Goal: Transaction & Acquisition: Purchase product/service

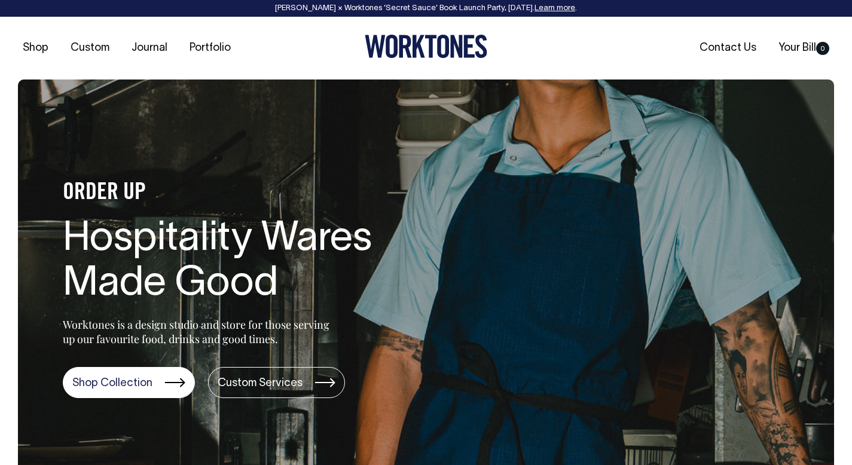
click at [139, 367] on link "Shop Collection" at bounding box center [129, 382] width 132 height 31
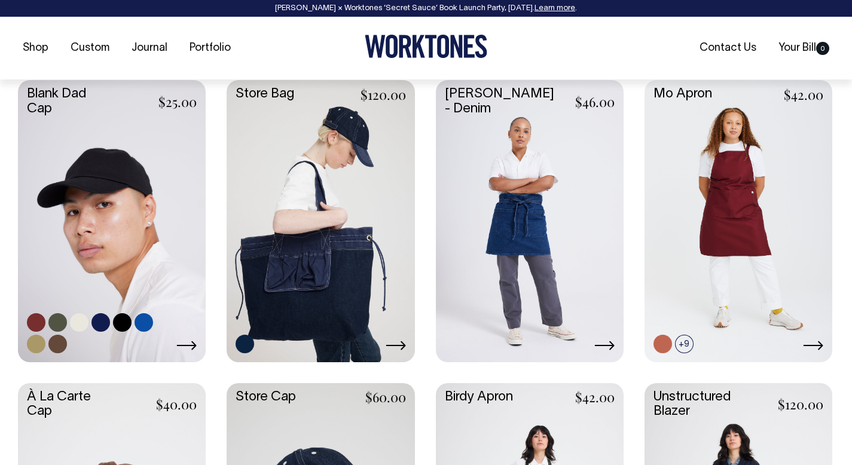
click at [121, 251] on link at bounding box center [112, 219] width 188 height 279
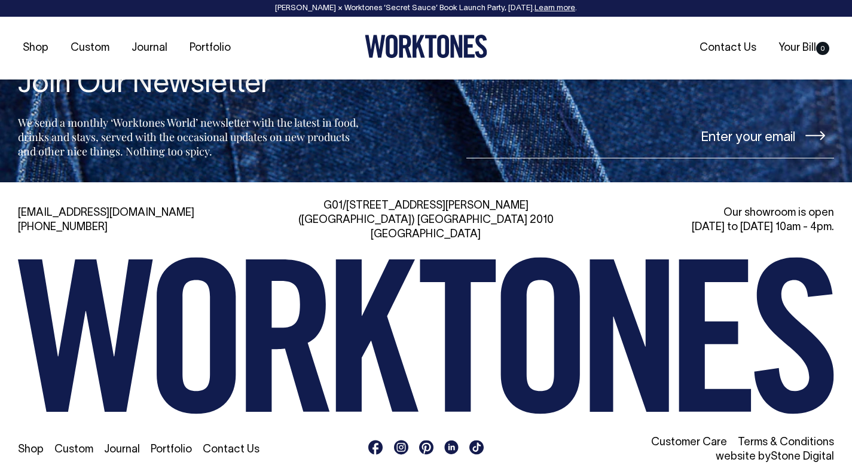
scroll to position [2514, 0]
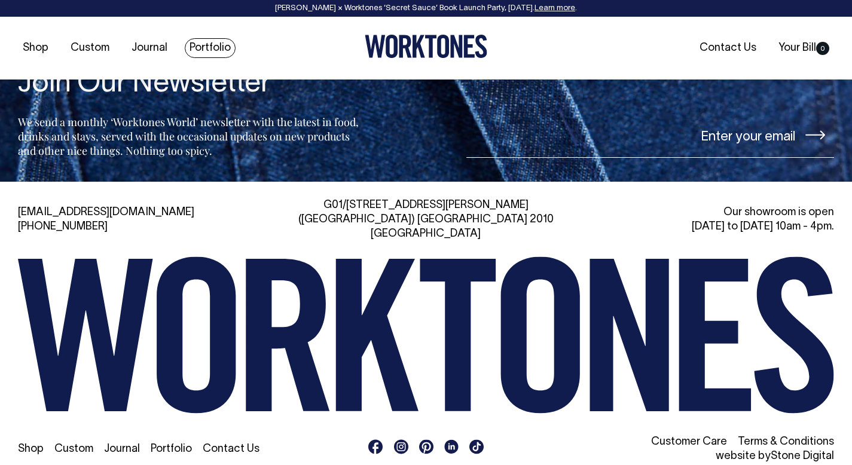
click at [199, 49] on link "Portfolio" at bounding box center [210, 48] width 51 height 20
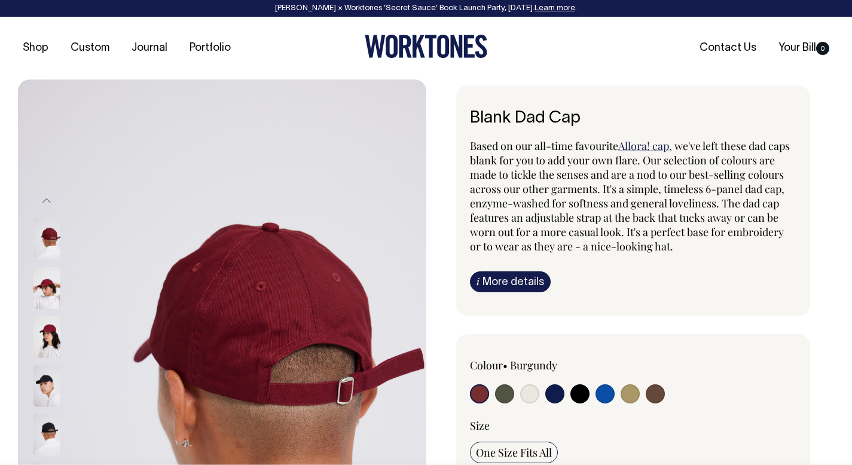
click at [558, 395] on input "radio" at bounding box center [554, 394] width 19 height 19
radio input "true"
select select "Dark Navy"
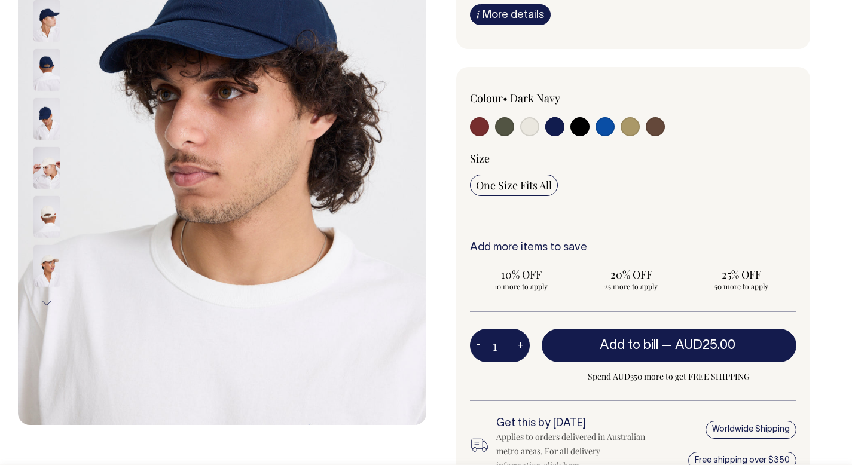
scroll to position [268, 0]
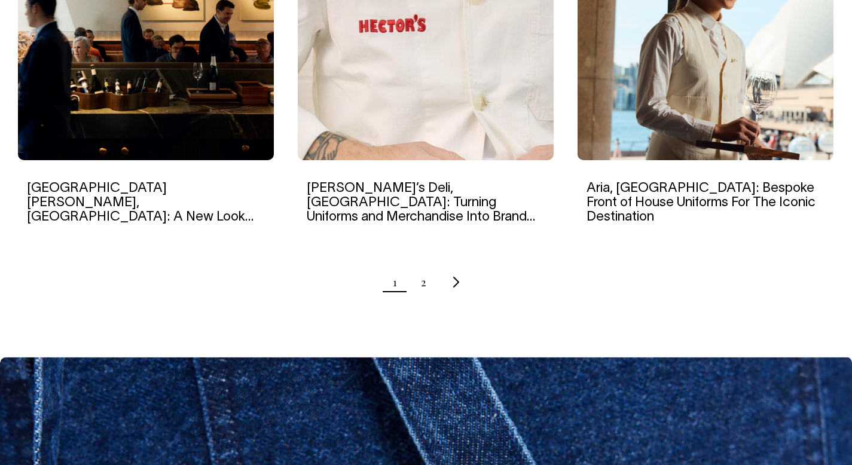
scroll to position [1276, 0]
